Goal: Contribute content: Contribute content

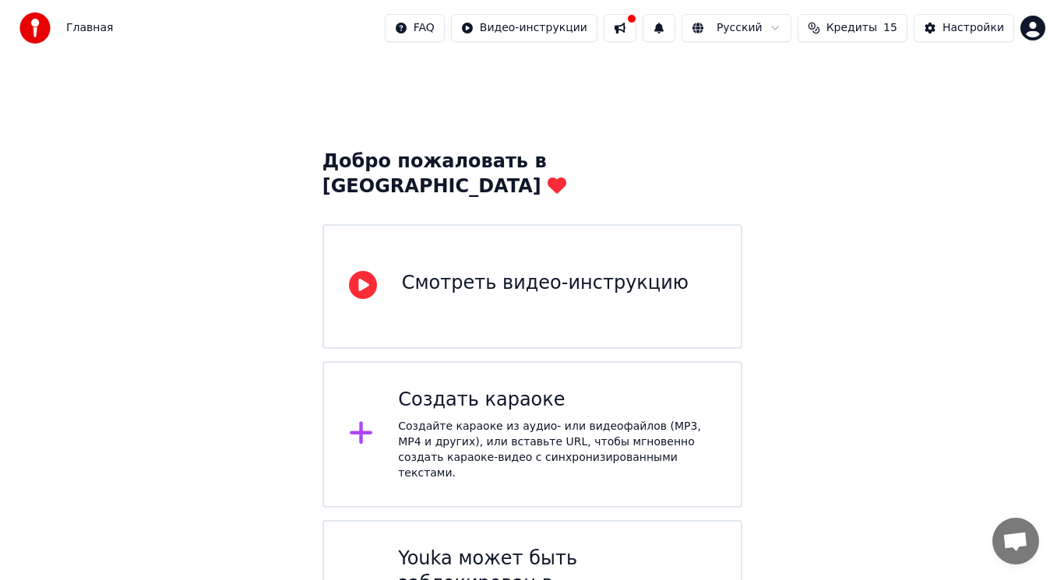
scroll to position [40, 0]
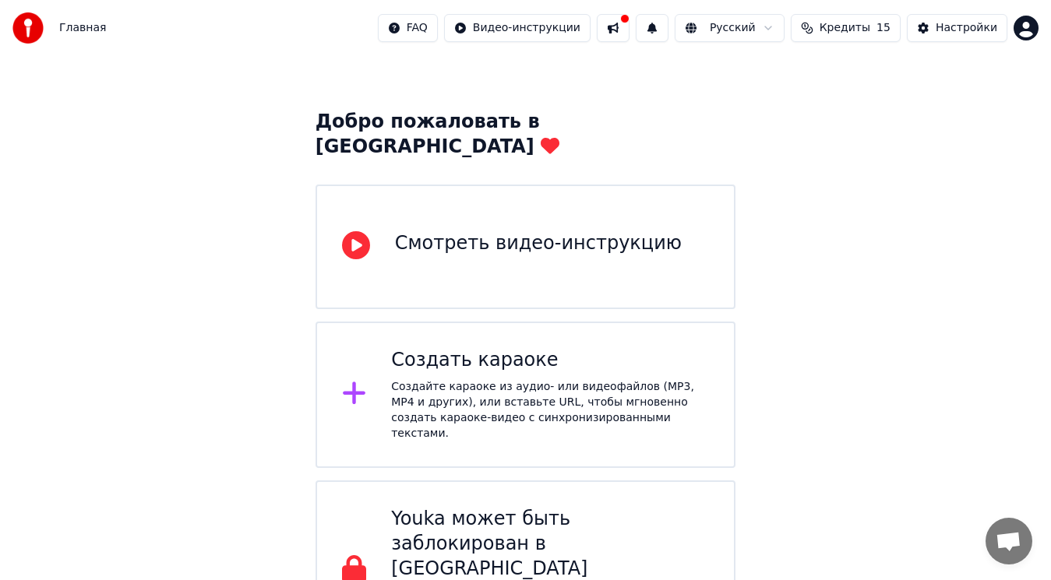
click at [629, 26] on button at bounding box center [613, 28] width 33 height 28
click at [470, 348] on div "Создать караоке" at bounding box center [550, 360] width 318 height 25
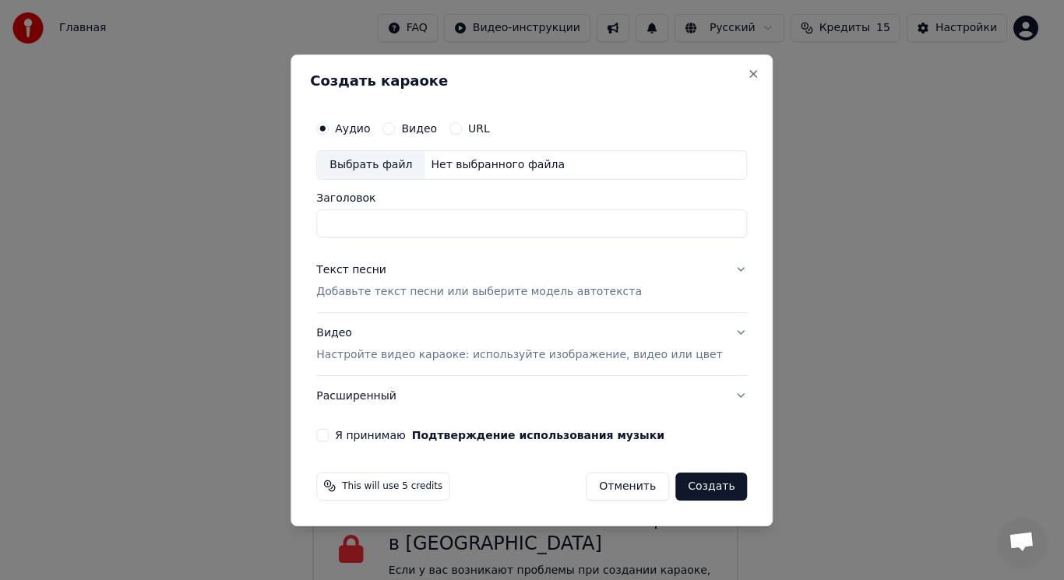
click at [393, 221] on input "Заголовок" at bounding box center [531, 224] width 431 height 28
type input "*"
click at [372, 162] on div "Выбрать файл" at bounding box center [370, 165] width 107 height 28
type input "**********"
click at [386, 294] on p "Добавьте текст песни или выберите модель автотекста" at bounding box center [479, 292] width 326 height 16
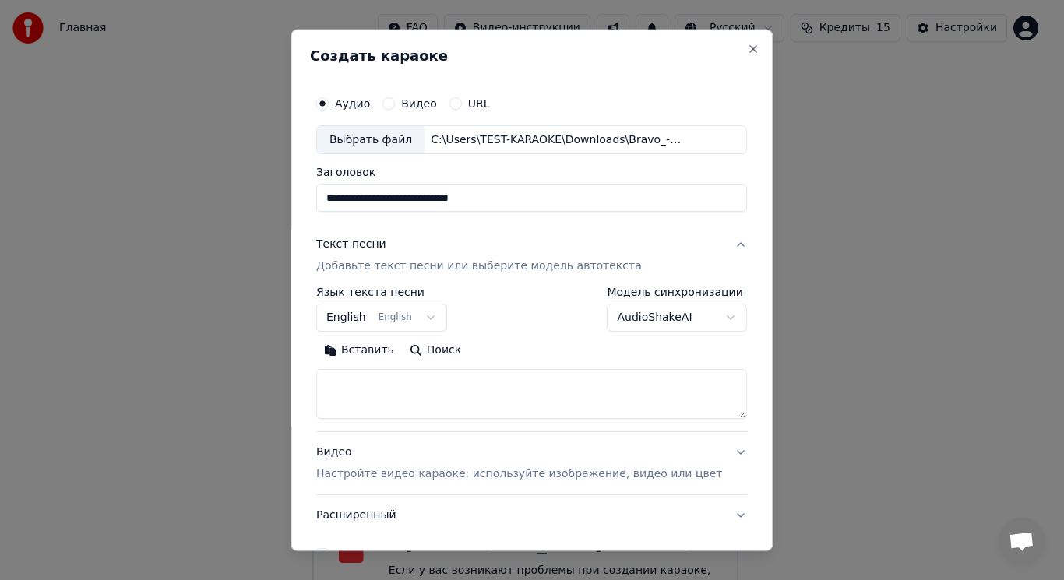
click at [379, 349] on button "Вставить" at bounding box center [359, 350] width 86 height 25
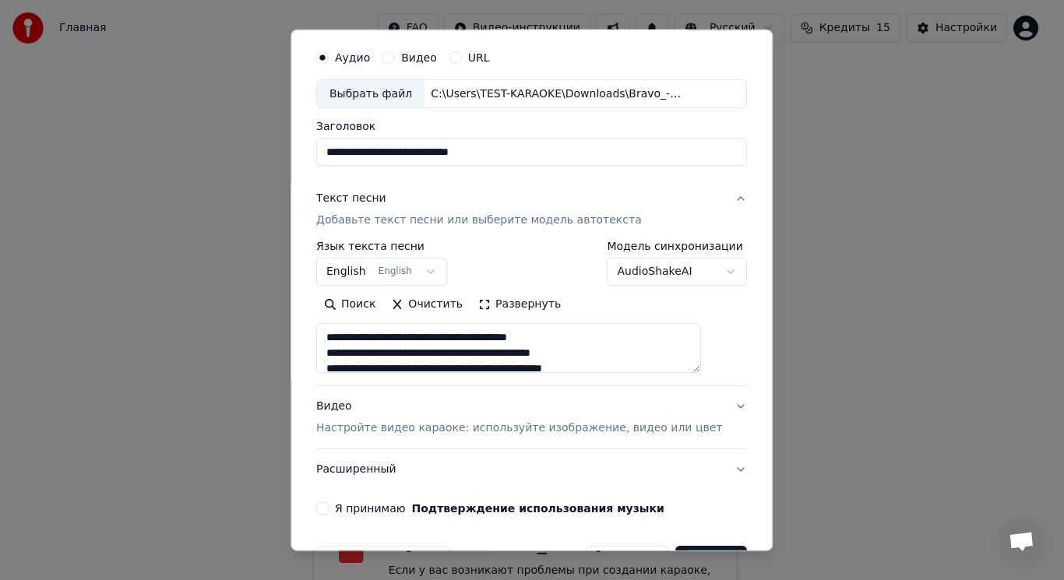
scroll to position [78, 0]
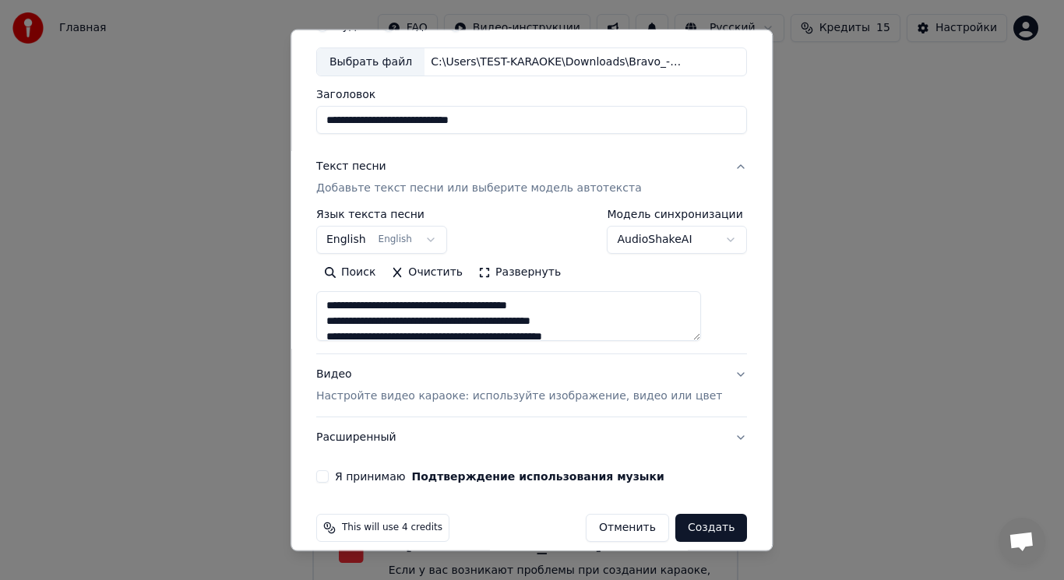
click at [346, 439] on button "Расширенный" at bounding box center [531, 438] width 431 height 41
type textarea "**********"
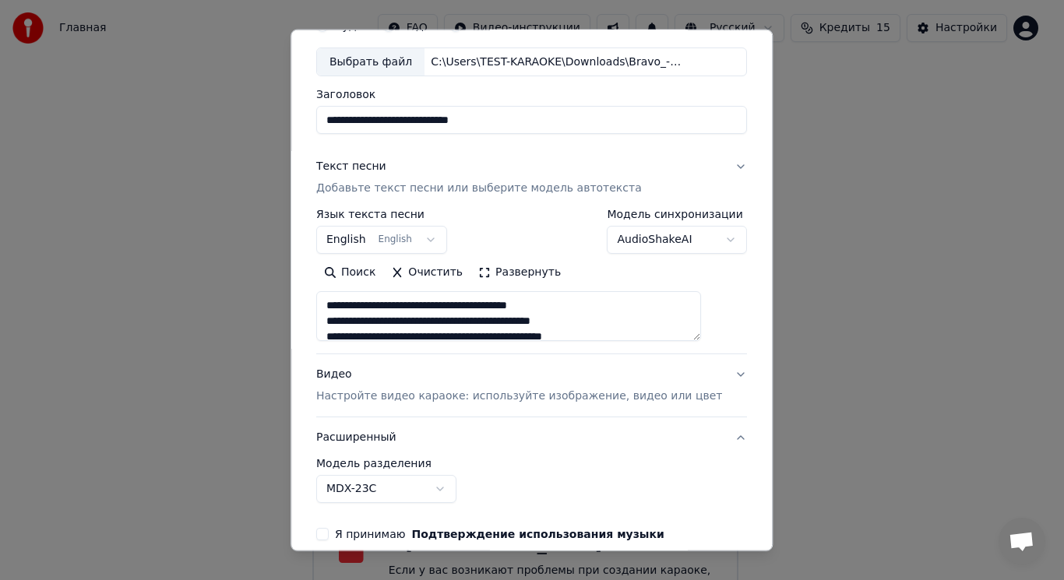
scroll to position [7, 0]
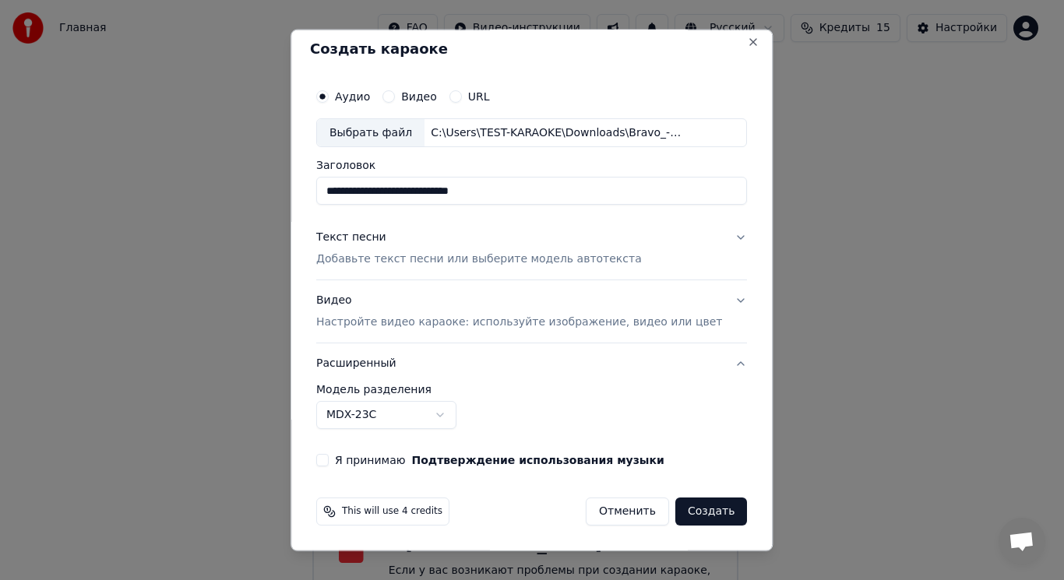
click at [329, 461] on button "Я принимаю Подтверждение использования музыки" at bounding box center [322, 460] width 12 height 12
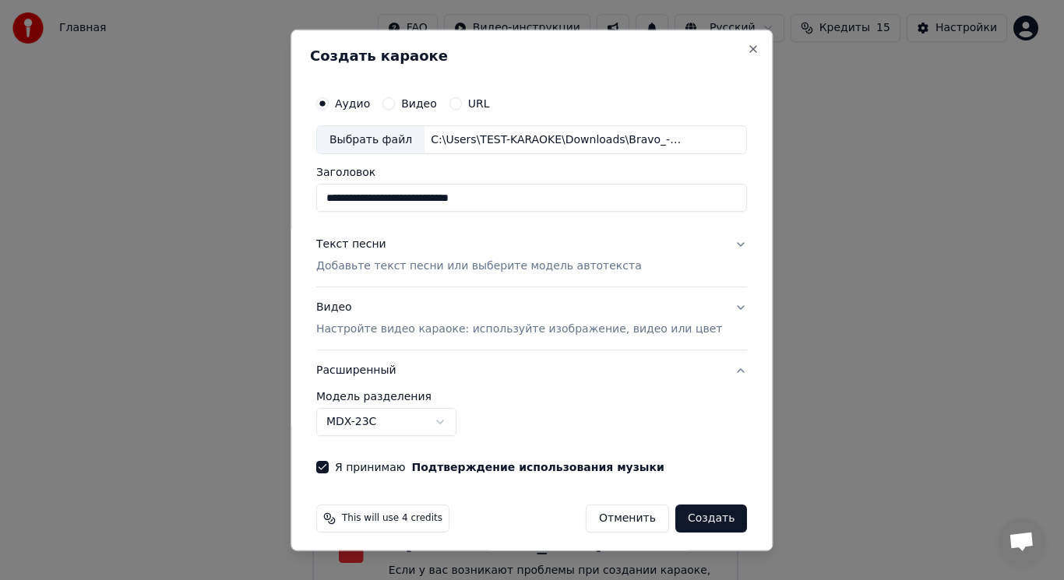
click at [396, 265] on p "Добавьте текст песни или выберите модель автотекста" at bounding box center [479, 267] width 326 height 16
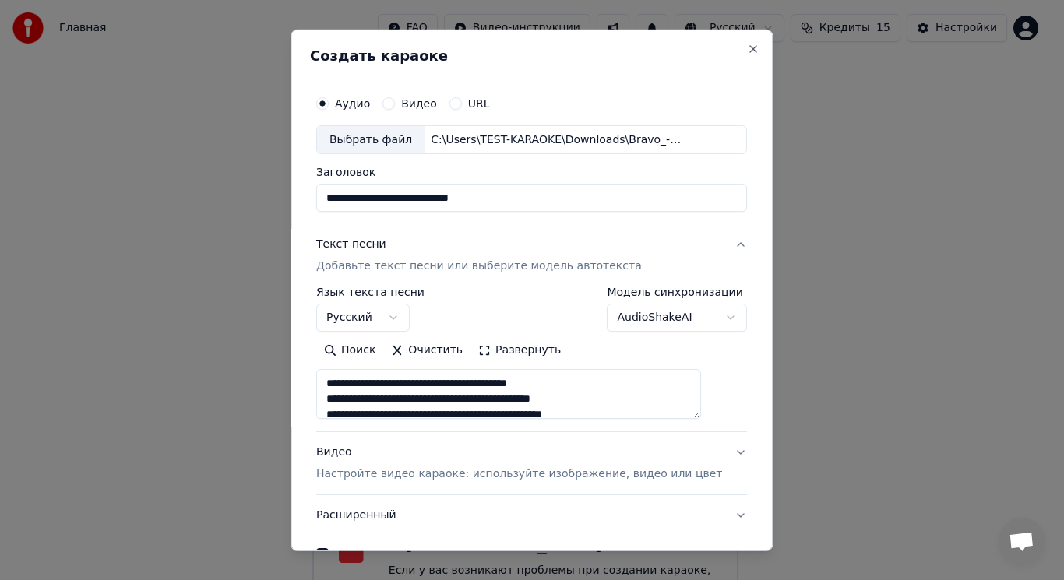
click at [395, 265] on p "Добавьте текст песни или выберите модель автотекста" at bounding box center [479, 267] width 326 height 16
type textarea "**********"
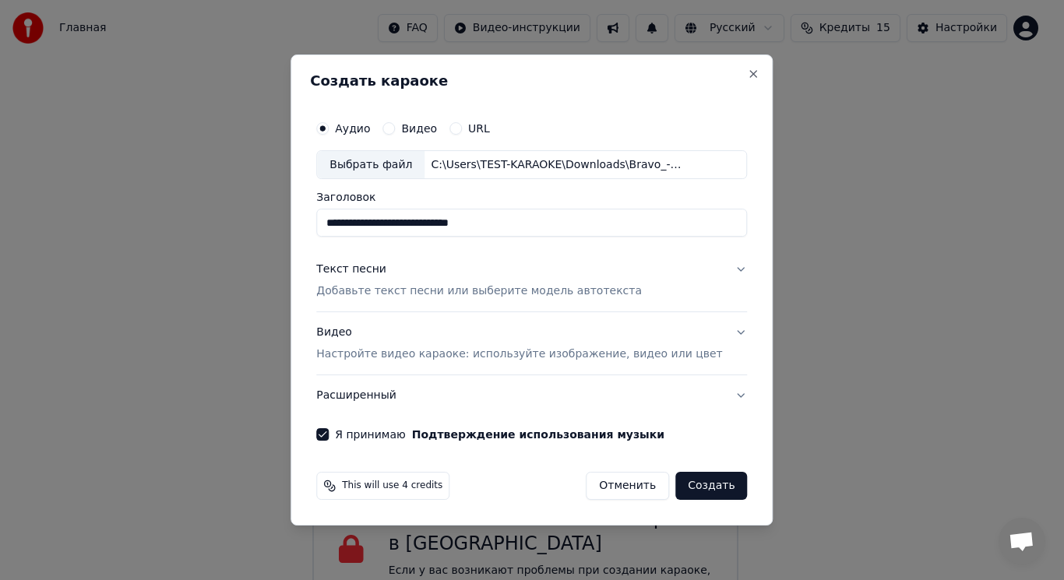
click at [691, 487] on button "Создать" at bounding box center [711, 486] width 72 height 28
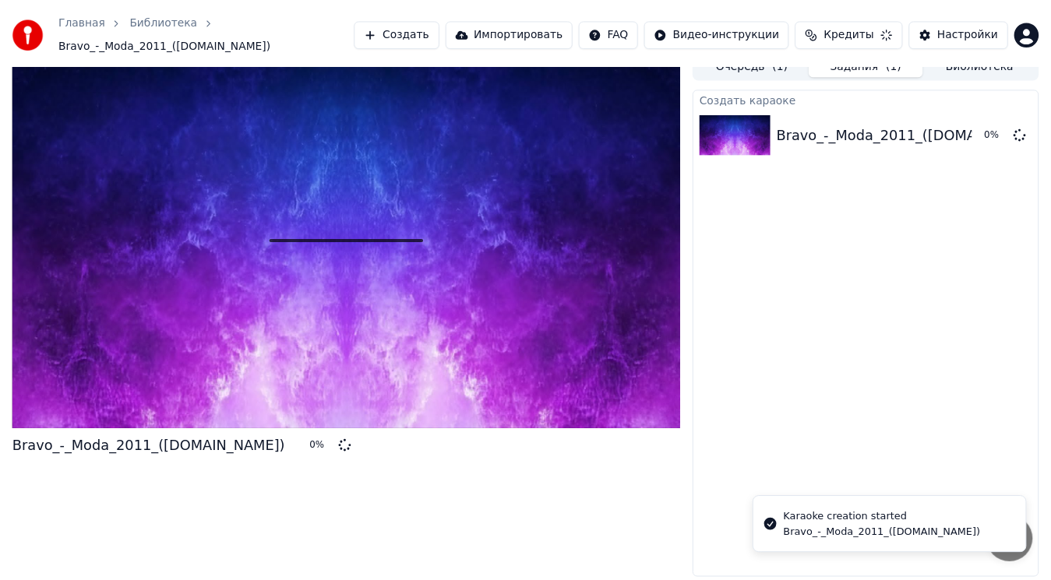
scroll to position [6, 0]
